Goal: Task Accomplishment & Management: Manage account settings

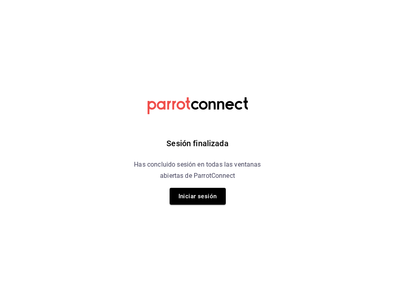
click at [209, 196] on button "Iniciar sesión" at bounding box center [198, 196] width 56 height 17
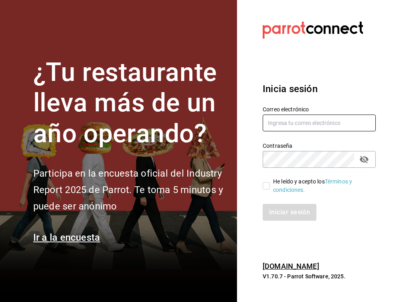
click at [287, 126] on input "text" at bounding box center [319, 123] width 113 height 17
type input "[EMAIL_ADDRESS][DOMAIN_NAME]"
click at [265, 183] on input "He leído y acepto los Términos y condiciones." at bounding box center [266, 185] width 7 height 7
checkbox input "true"
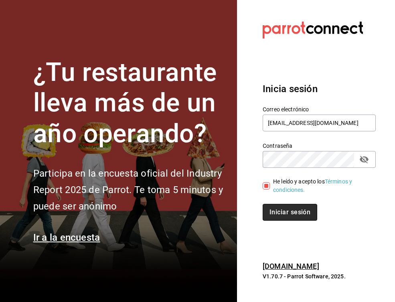
click at [280, 218] on button "Iniciar sesión" at bounding box center [290, 212] width 55 height 17
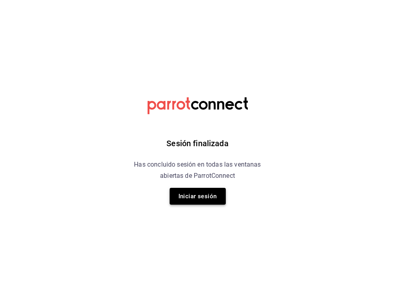
click at [203, 190] on button "Iniciar sesión" at bounding box center [198, 196] width 56 height 17
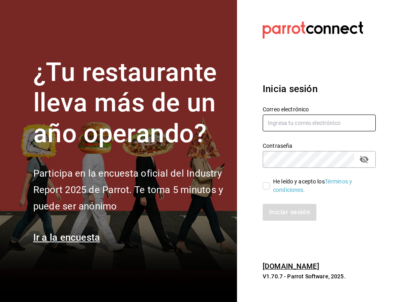
click at [292, 116] on input "text" at bounding box center [319, 123] width 113 height 17
type input "mcalderon@suo.mx"
click at [266, 188] on input "He leído y acepto los Términos y condiciones." at bounding box center [266, 185] width 7 height 7
checkbox input "true"
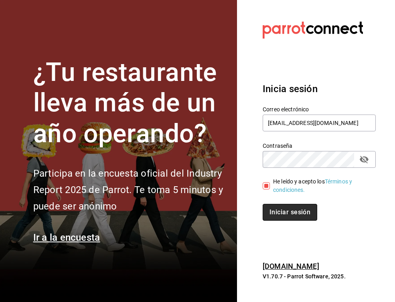
click at [275, 213] on button "Iniciar sesión" at bounding box center [290, 212] width 55 height 17
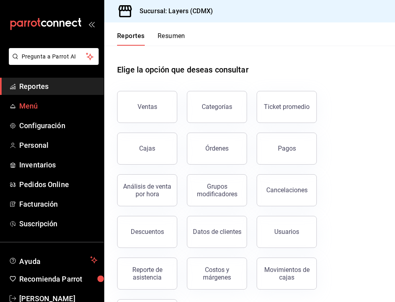
click at [44, 113] on link "Menú" at bounding box center [52, 105] width 104 height 17
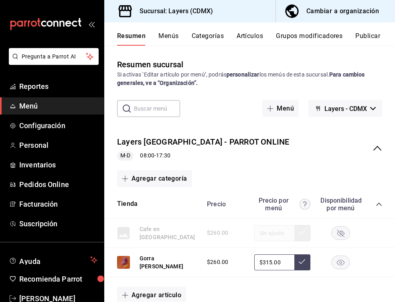
click at [140, 112] on input "text" at bounding box center [157, 109] width 46 height 16
click at [251, 39] on button "Artículos" at bounding box center [250, 39] width 26 height 14
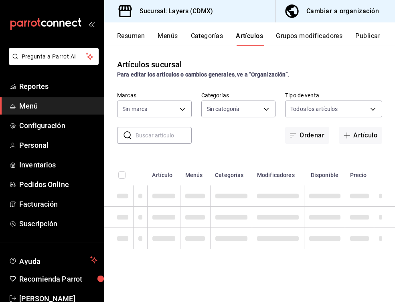
type input "065672fb-6e9c-4075-867b-65006898f668"
type input "e07a5ace-e25b-4ee5-bf45-8bc3250768f5,852b4673-fbbb-477e-b6d9-320b54295482,9d584…"
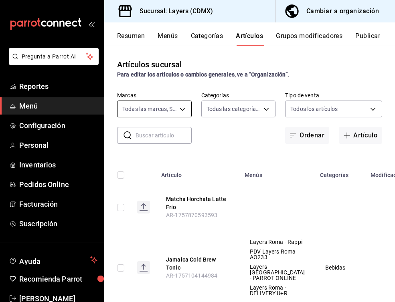
click at [149, 106] on body "Pregunta a Parrot AI Reportes Menú Configuración Personal Inventarios Pedidos O…" at bounding box center [197, 151] width 395 height 302
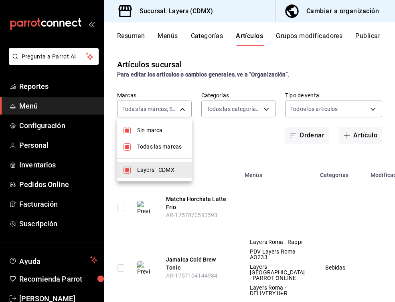
click at [160, 103] on div at bounding box center [197, 151] width 395 height 302
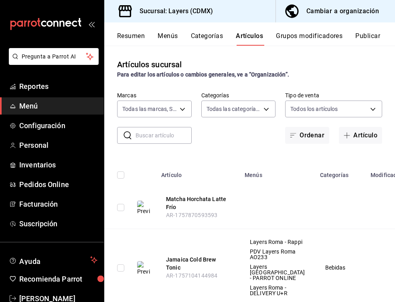
click at [148, 134] on input "text" at bounding box center [164, 136] width 56 height 16
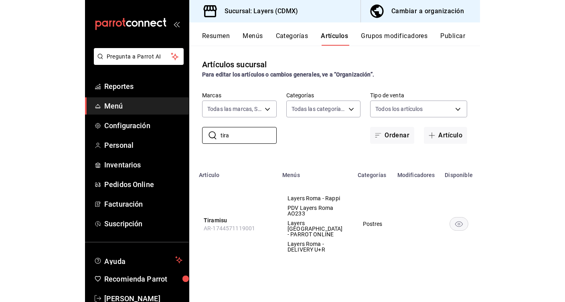
scroll to position [0, 82]
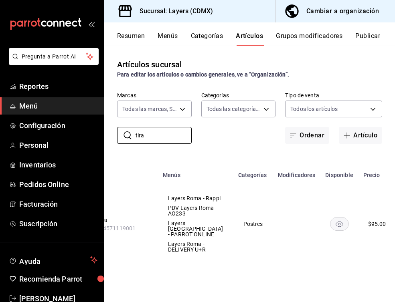
type input "tira"
click at [362, 36] on button "Publicar" at bounding box center [367, 39] width 25 height 14
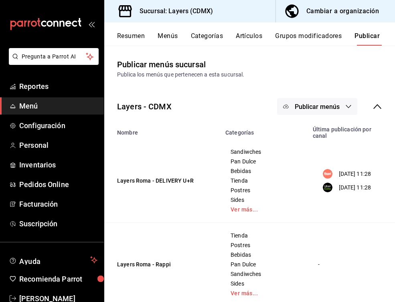
click at [307, 105] on span "Publicar menús" at bounding box center [317, 107] width 45 height 8
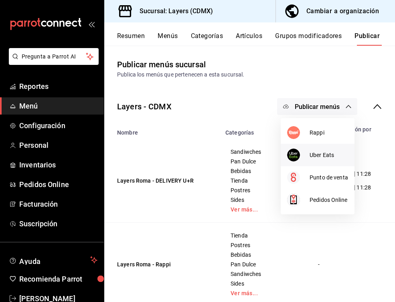
click at [309, 155] on div at bounding box center [298, 155] width 22 height 13
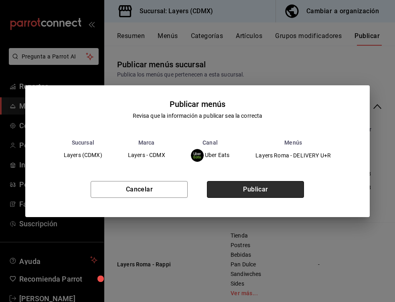
click at [249, 185] on button "Publicar" at bounding box center [255, 189] width 97 height 17
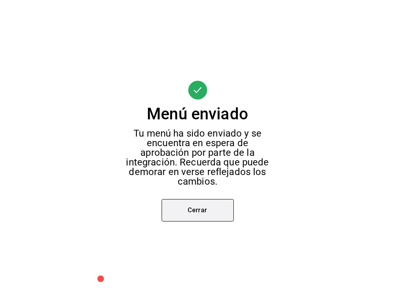
click at [192, 206] on button "Cerrar" at bounding box center [198, 210] width 72 height 22
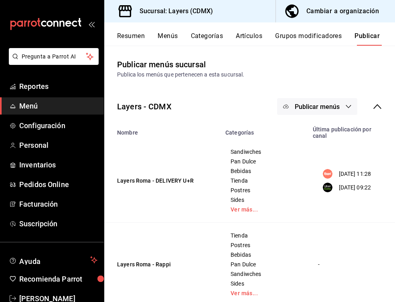
click at [171, 41] on button "Menús" at bounding box center [168, 39] width 20 height 14
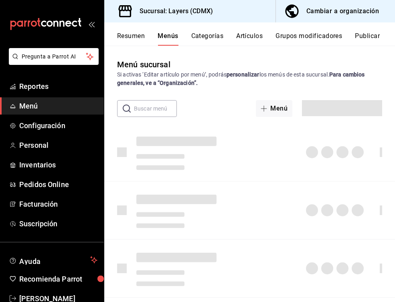
click at [233, 38] on div "Resumen Menús Categorías Artículos Grupos modificadores Publicar" at bounding box center [256, 39] width 278 height 14
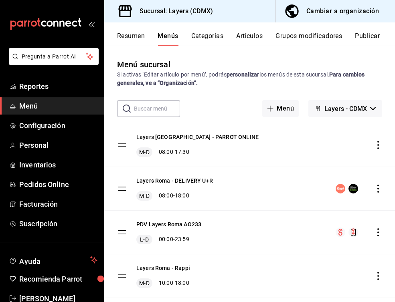
click at [248, 37] on button "Artículos" at bounding box center [249, 39] width 26 height 14
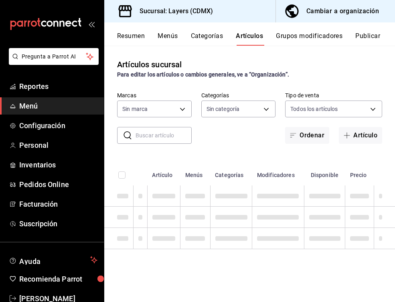
type input "065672fb-6e9c-4075-867b-65006898f668"
click at [157, 135] on input "text" at bounding box center [164, 136] width 56 height 16
type input "e07a5ace-e25b-4ee5-bf45-8bc3250768f5,852b4673-fbbb-477e-b6d9-320b54295482,9d584…"
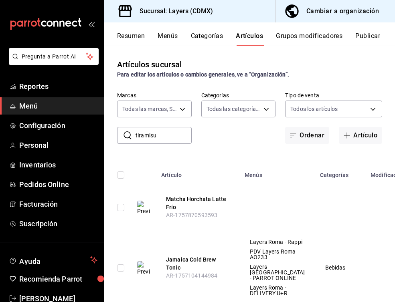
type input "tiramisu"
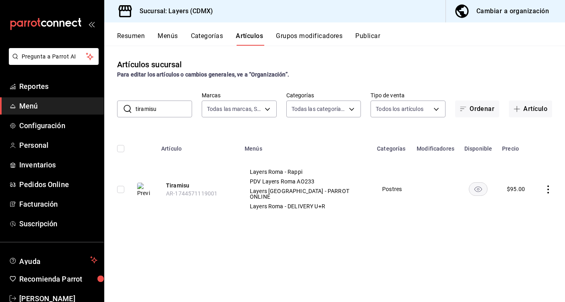
click at [395, 186] on icon "actions" at bounding box center [548, 190] width 8 height 8
click at [395, 185] on div at bounding box center [282, 151] width 565 height 302
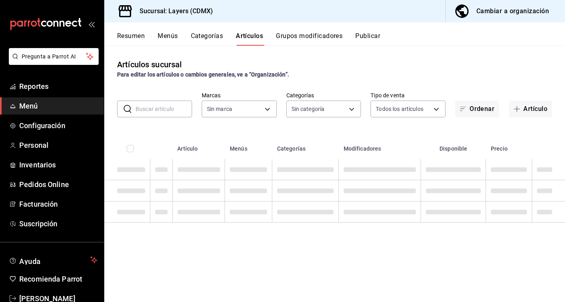
type input "e07a5ace-e25b-4ee5-bf45-8bc3250768f5,852b4673-fbbb-477e-b6d9-320b54295482,9d584…"
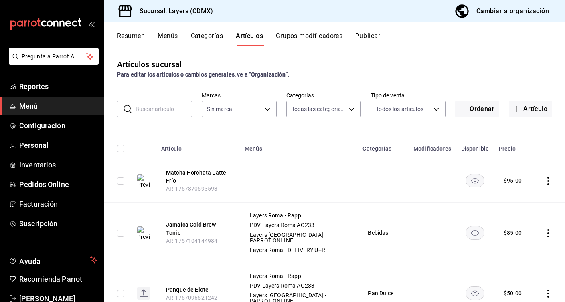
type input "065672fb-6e9c-4075-867b-65006898f668"
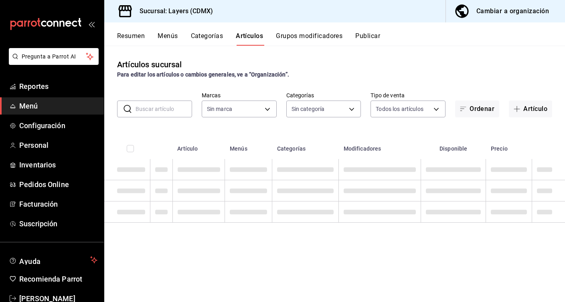
type input "e07a5ace-e25b-4ee5-bf45-8bc3250768f5,852b4673-fbbb-477e-b6d9-320b54295482,9d584…"
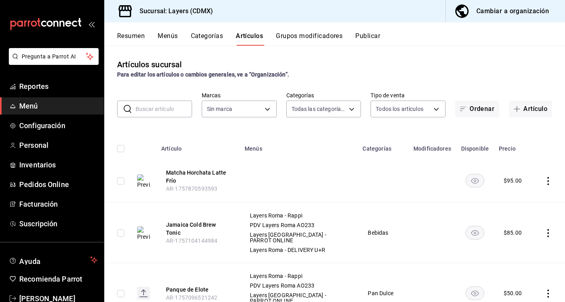
type input "065672fb-6e9c-4075-867b-65006898f668"
